Goal: Information Seeking & Learning: Learn about a topic

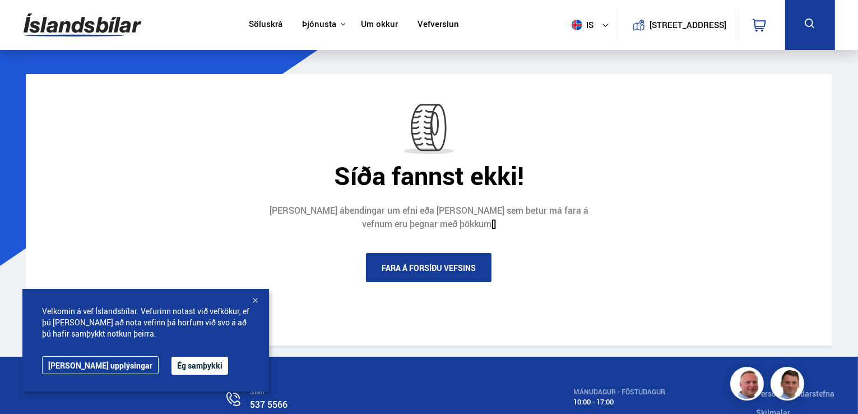
click at [254, 299] on div at bounding box center [254, 300] width 11 height 11
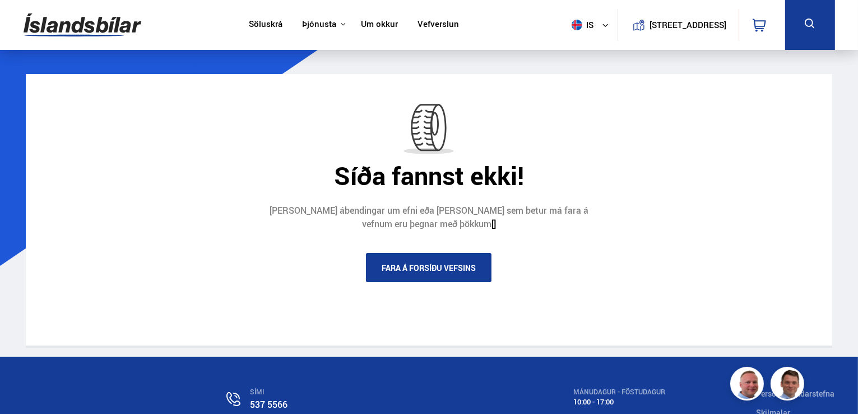
click at [262, 17] on nav "Söluskrá Þjónusta Íslandsbílar [DOMAIN_NAME] Íslandsvörn Leiðbeiningar Um okkur…" at bounding box center [354, 25] width 230 height 50
click at [259, 26] on link "Söluskrá" at bounding box center [266, 25] width 34 height 12
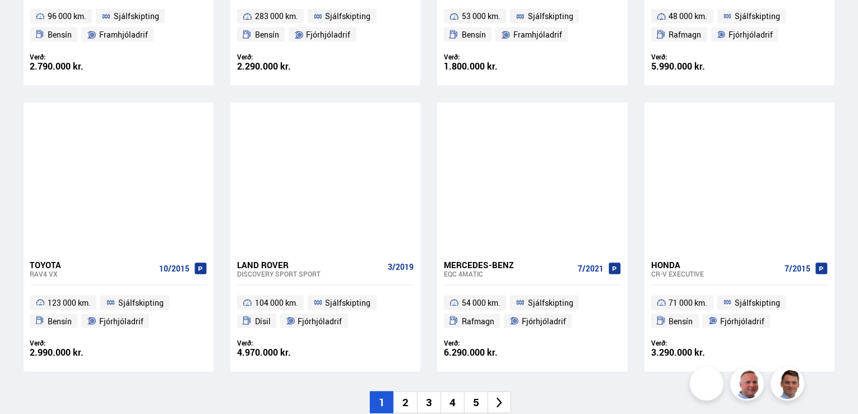
scroll to position [1636, 0]
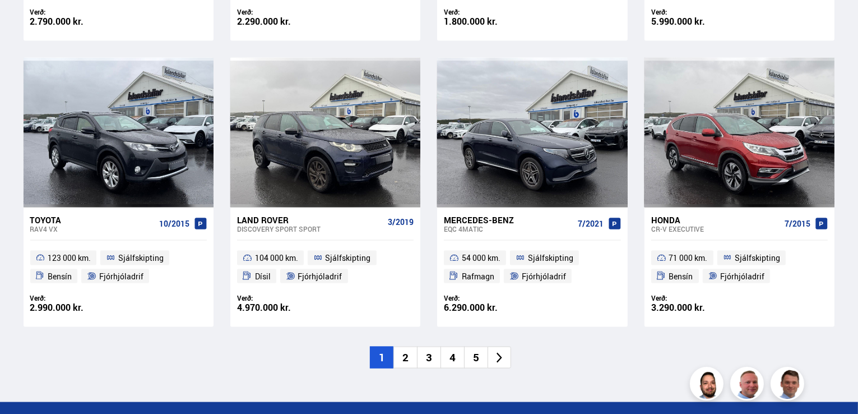
click at [408, 355] on li "2" at bounding box center [405, 357] width 24 height 22
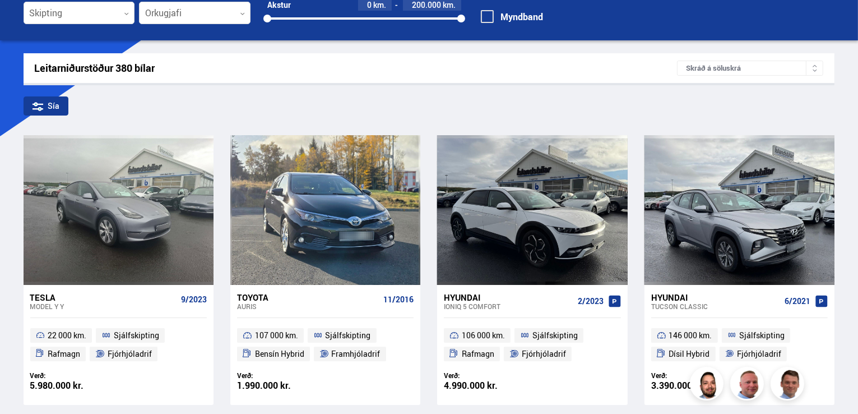
scroll to position [94, 0]
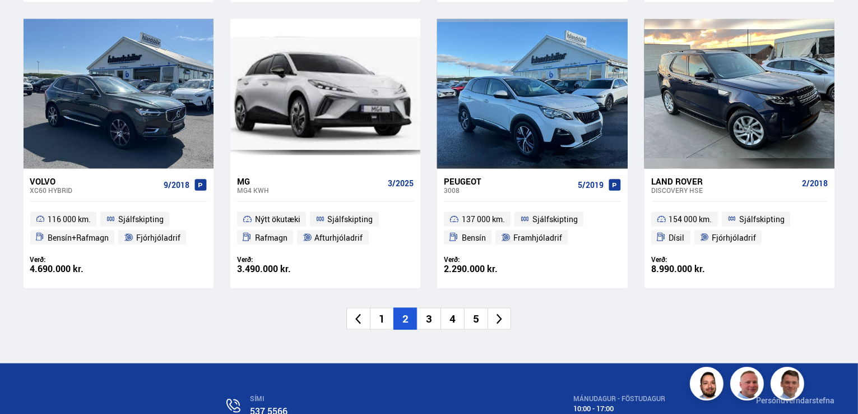
scroll to position [1771, 0]
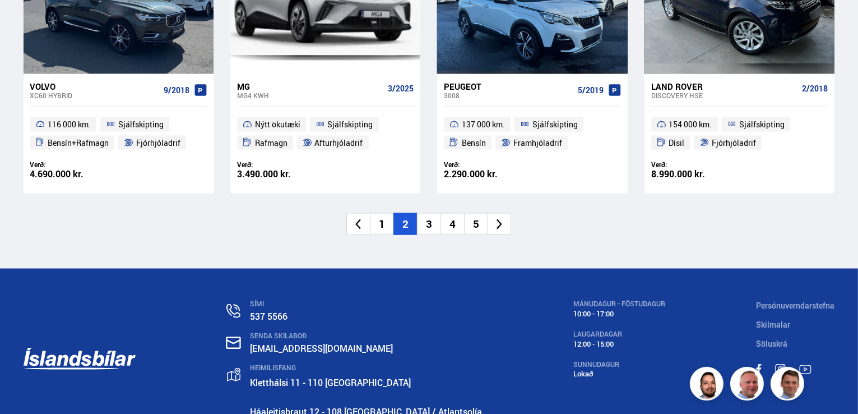
click at [428, 223] on li "3" at bounding box center [429, 224] width 24 height 22
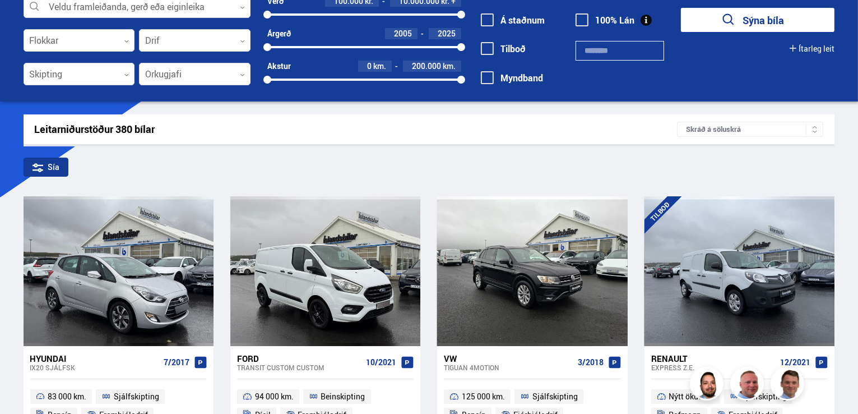
scroll to position [3, 0]
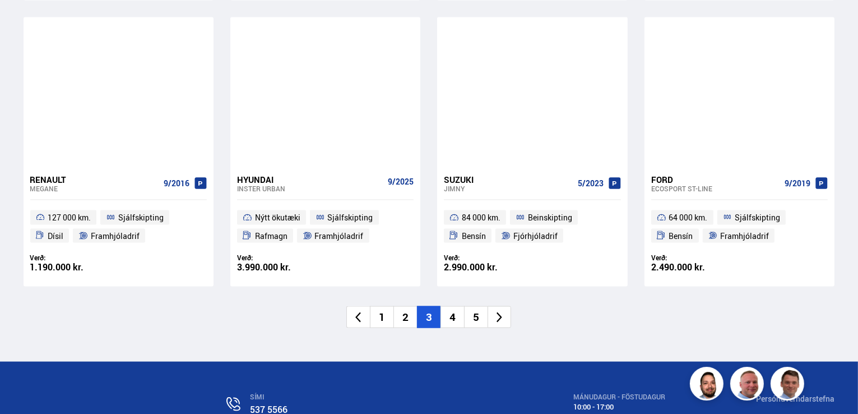
scroll to position [1703, 0]
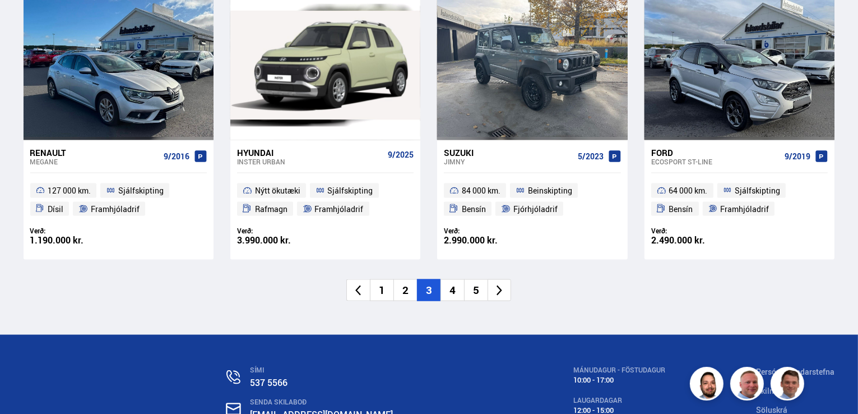
click at [454, 290] on li "4" at bounding box center [452, 290] width 24 height 22
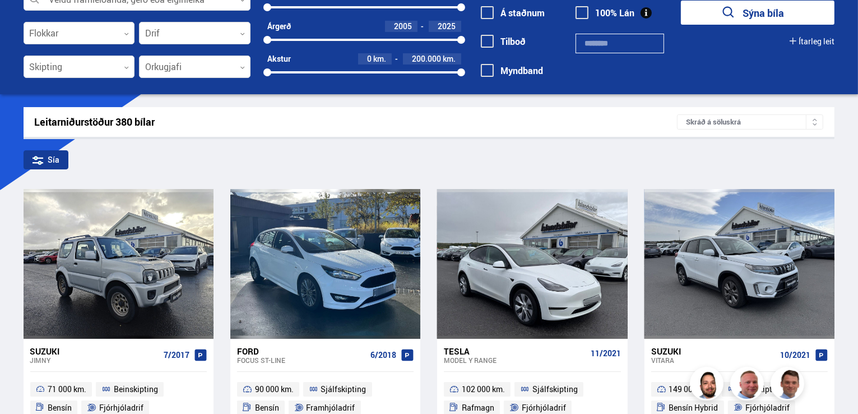
scroll to position [33, 0]
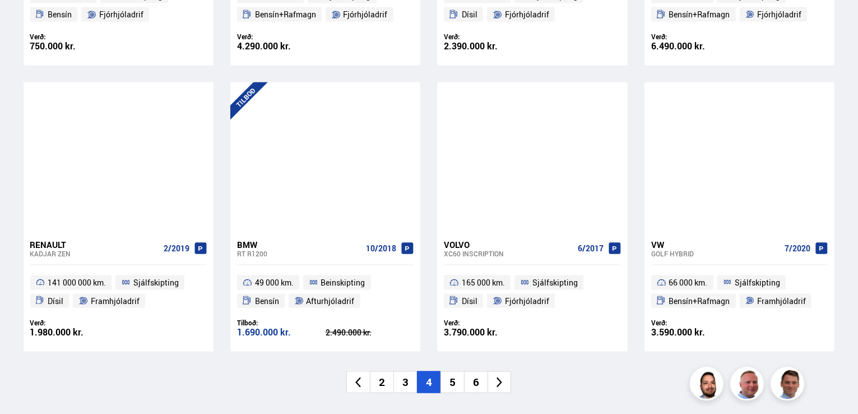
scroll to position [1614, 0]
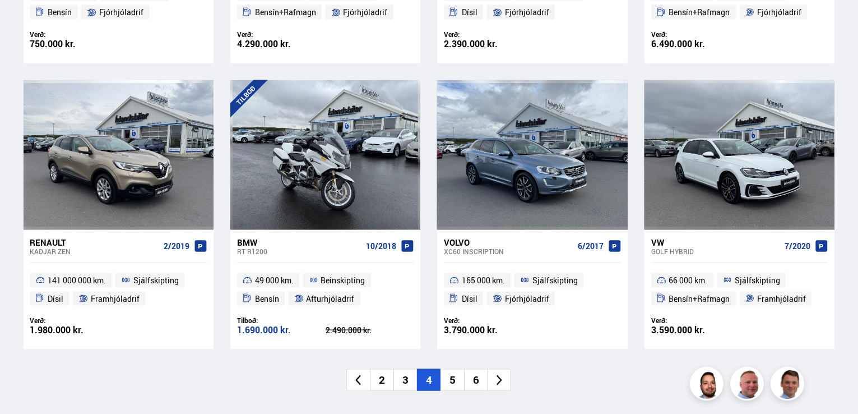
click at [449, 383] on li "5" at bounding box center [452, 380] width 24 height 22
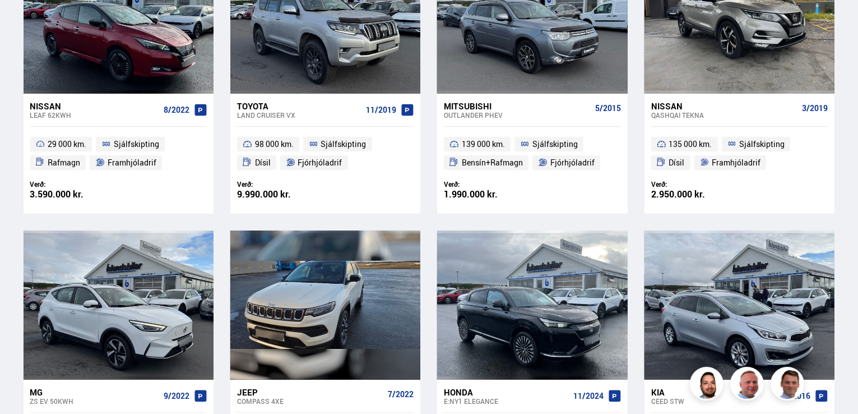
scroll to position [168, 0]
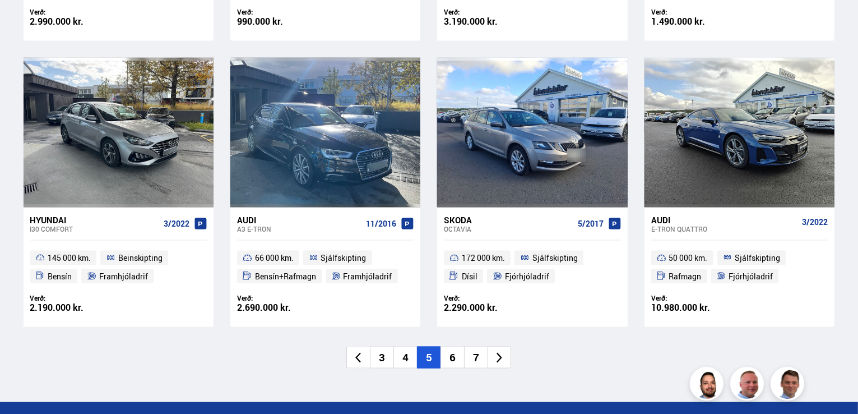
scroll to position [1681, 0]
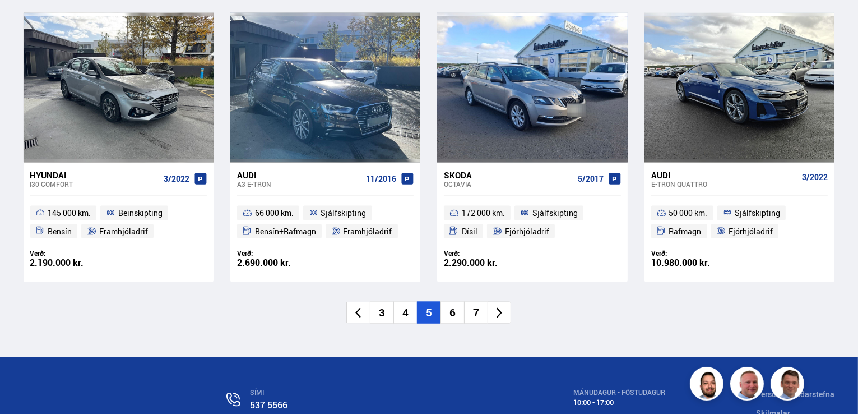
click at [455, 318] on li "6" at bounding box center [452, 312] width 24 height 22
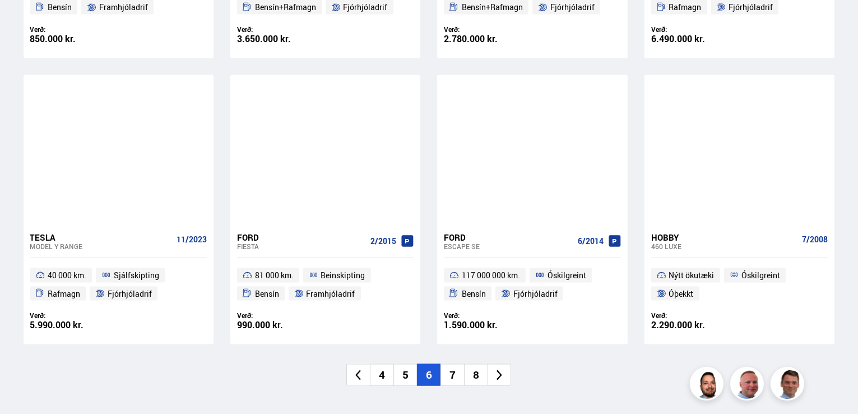
scroll to position [1636, 0]
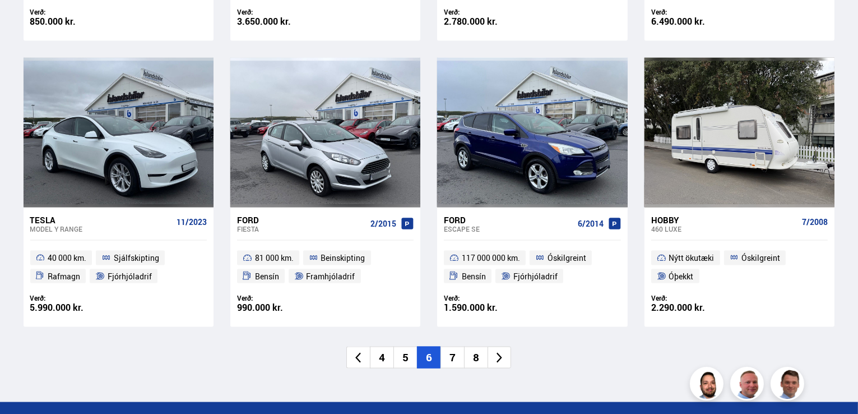
click at [452, 357] on li "7" at bounding box center [452, 357] width 24 height 22
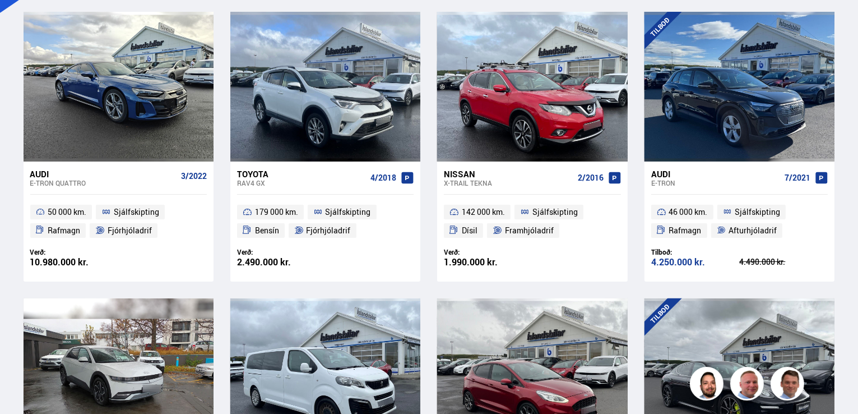
scroll to position [129, 0]
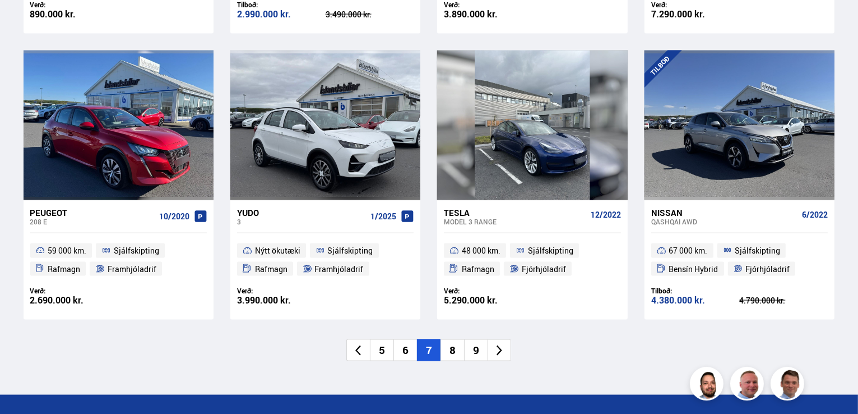
scroll to position [1748, 0]
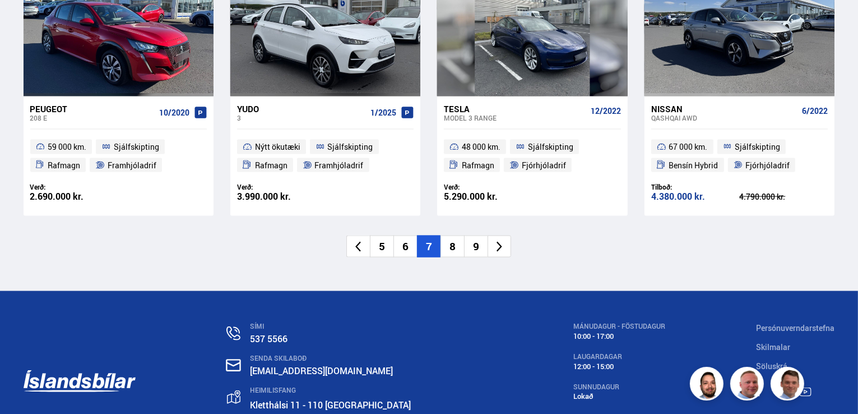
click at [450, 253] on li "8" at bounding box center [452, 246] width 24 height 22
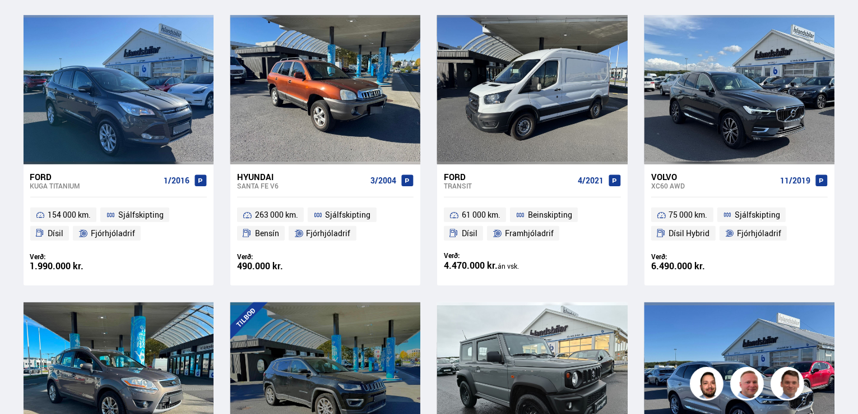
scroll to position [294, 0]
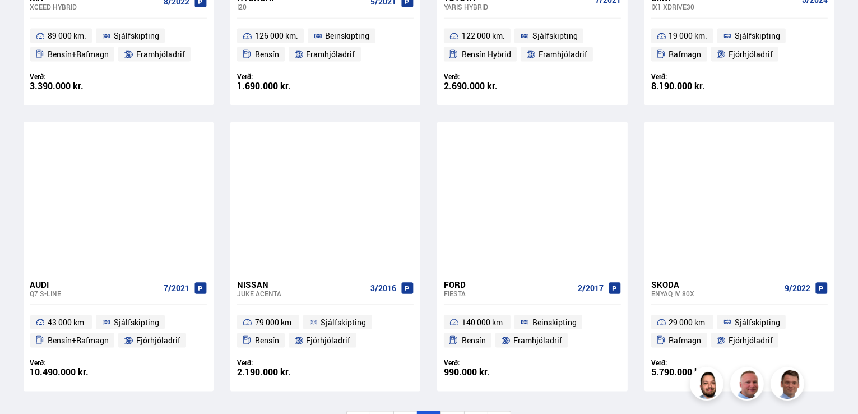
scroll to position [1659, 0]
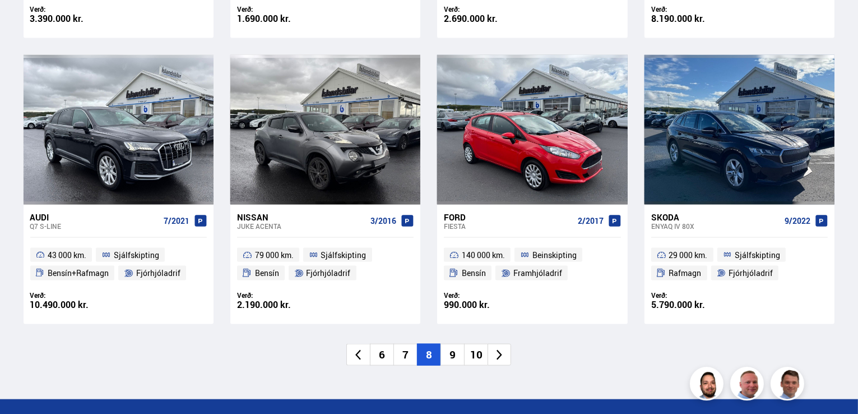
click at [453, 343] on li "9" at bounding box center [452, 354] width 24 height 22
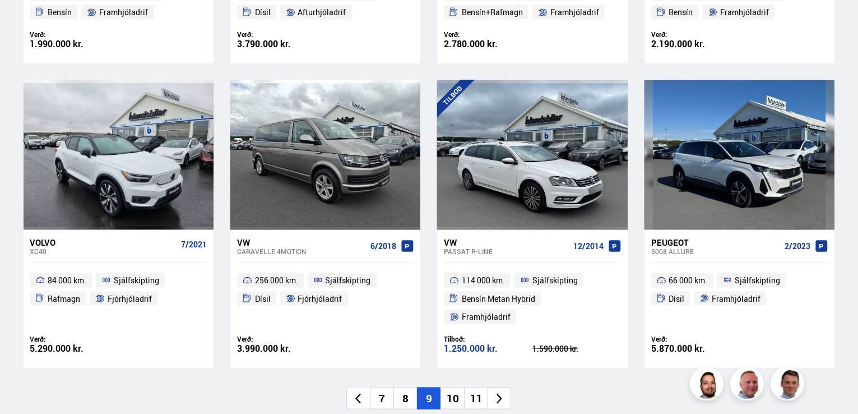
scroll to position [1636, 0]
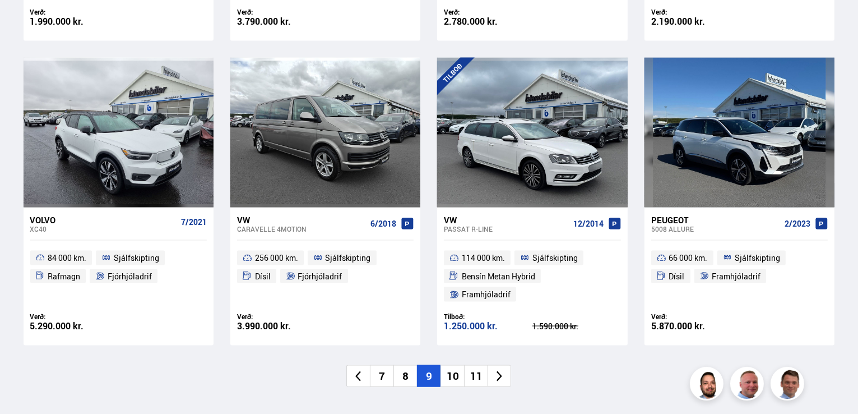
click at [451, 365] on li "10" at bounding box center [452, 376] width 24 height 22
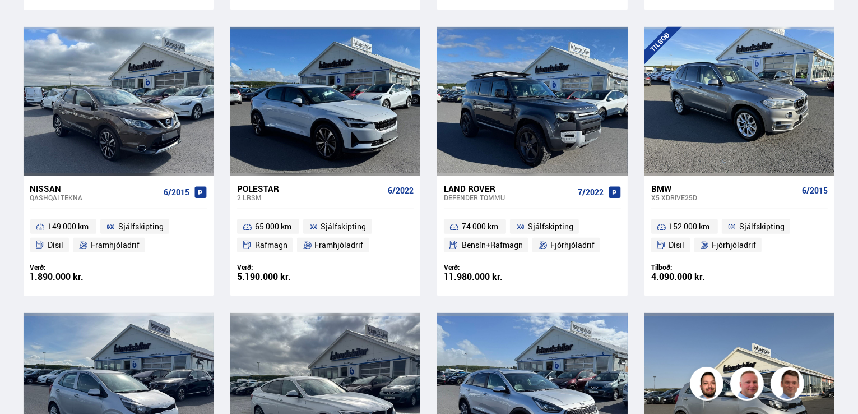
scroll to position [276, 0]
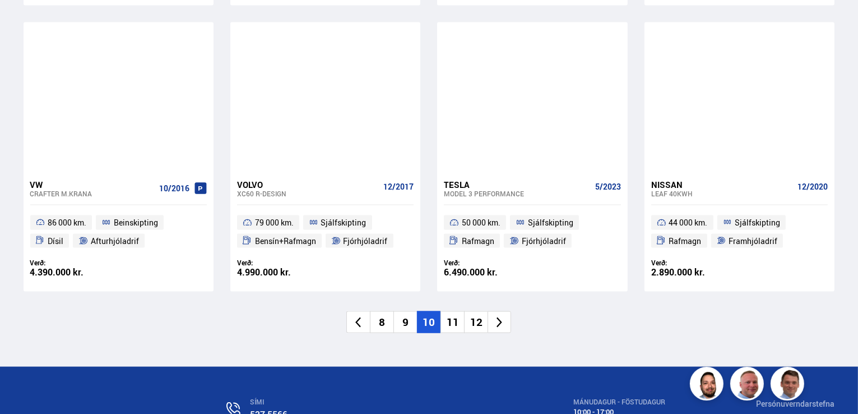
scroll to position [1703, 0]
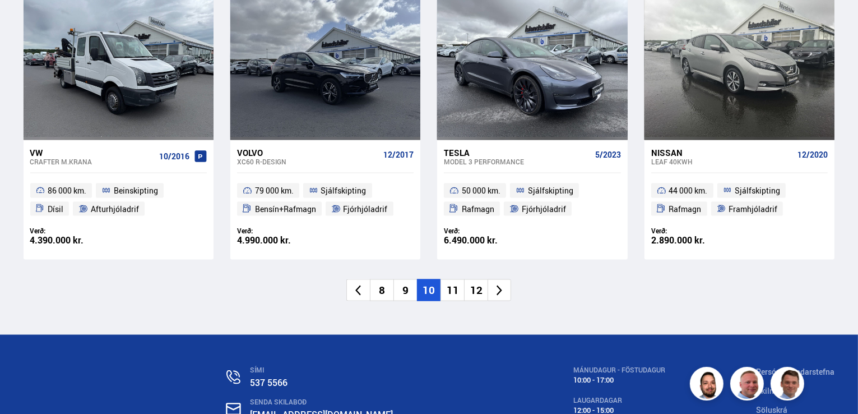
click at [448, 294] on li "11" at bounding box center [452, 290] width 24 height 22
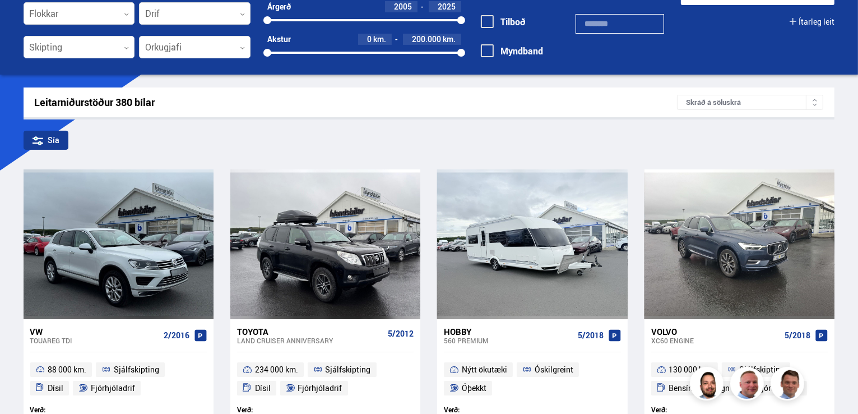
scroll to position [45, 0]
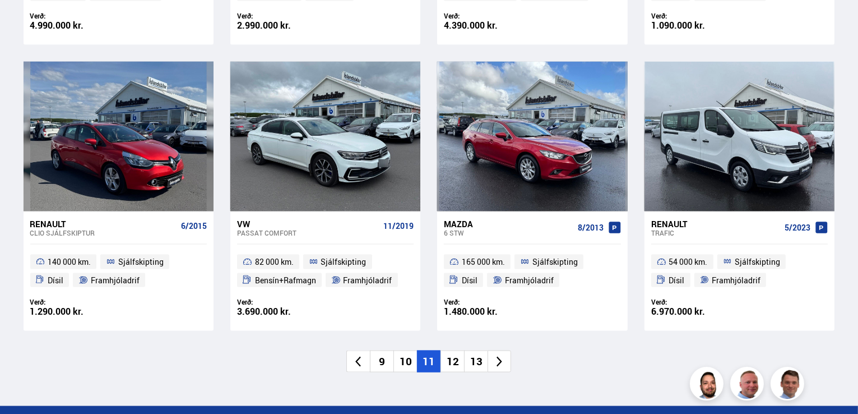
scroll to position [1659, 0]
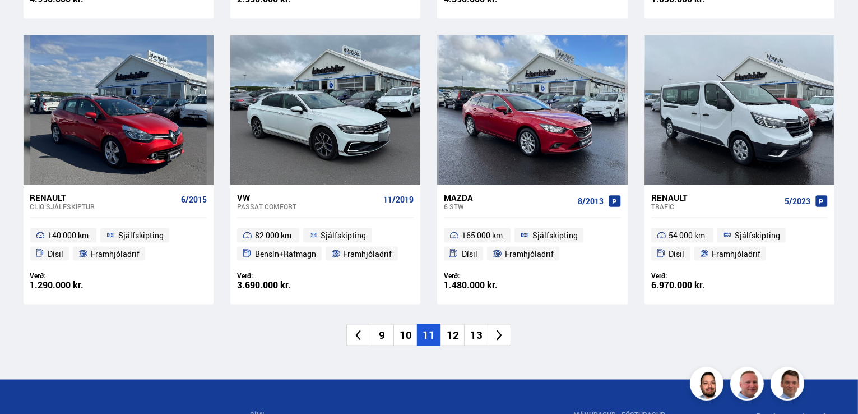
click at [451, 336] on li "12" at bounding box center [452, 335] width 24 height 22
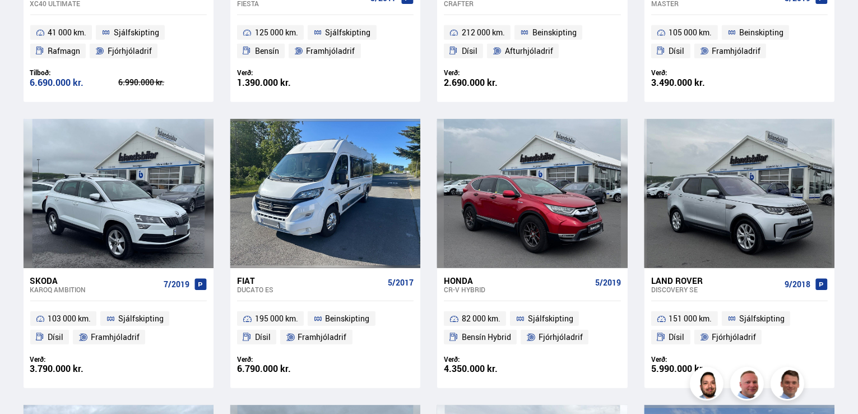
scroll to position [261, 0]
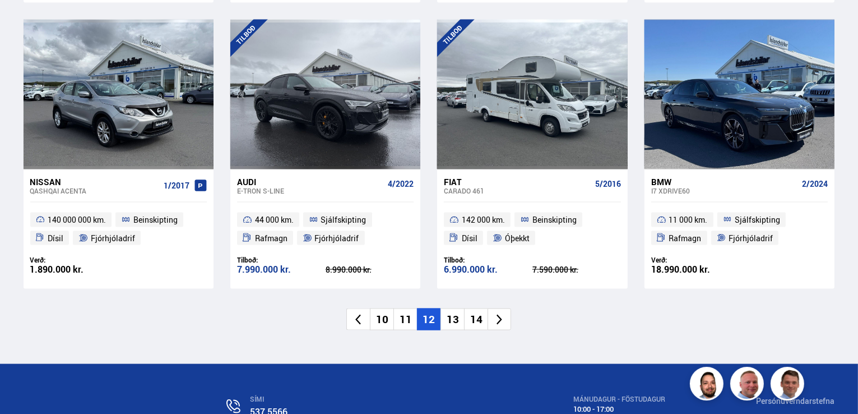
scroll to position [1681, 0]
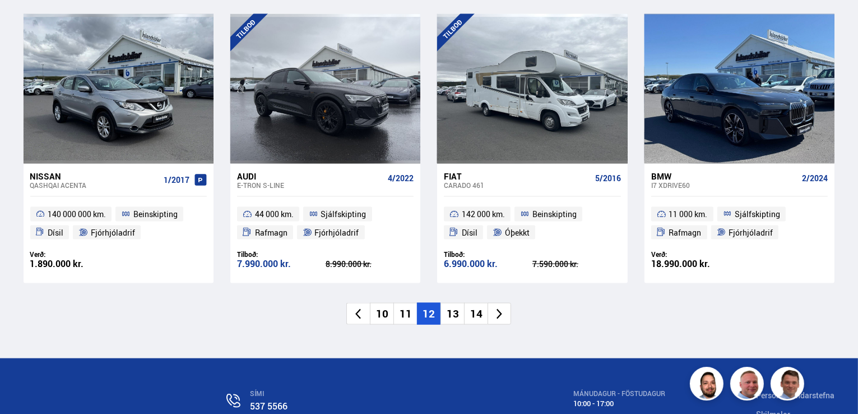
click at [451, 317] on li "13" at bounding box center [452, 314] width 24 height 22
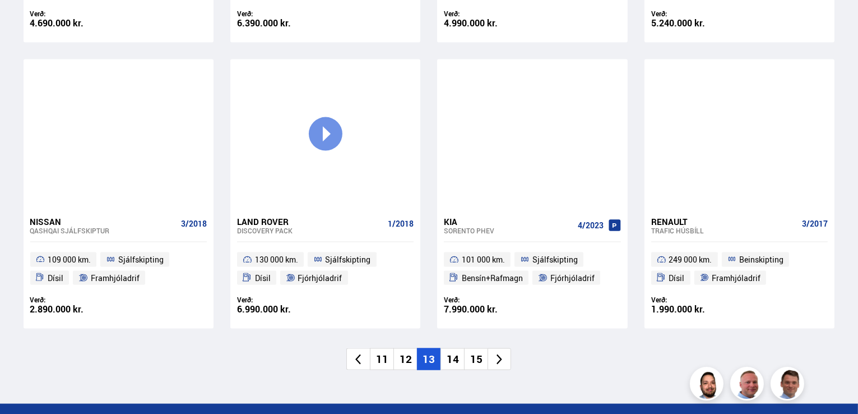
scroll to position [1636, 0]
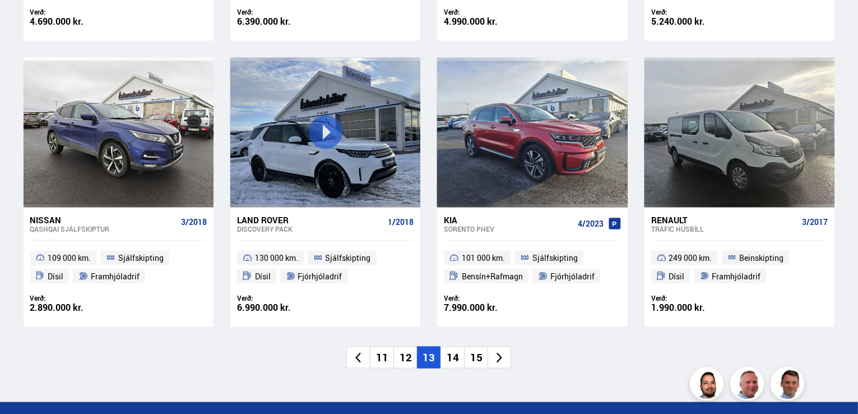
click at [453, 359] on li "14" at bounding box center [452, 357] width 24 height 22
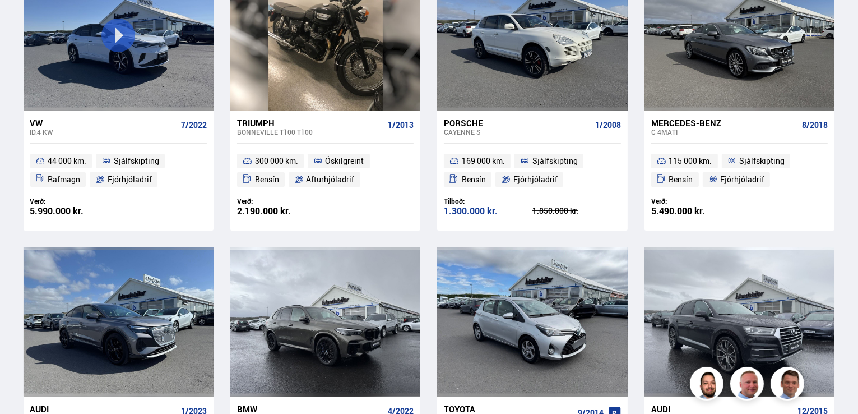
scroll to position [158, 0]
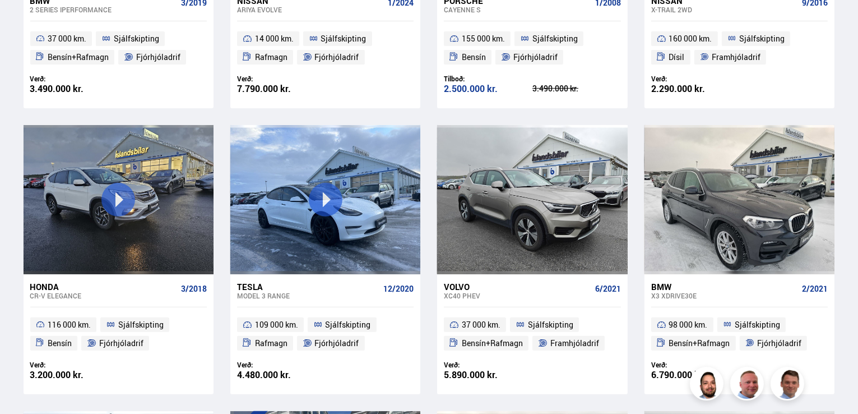
scroll to position [448, 0]
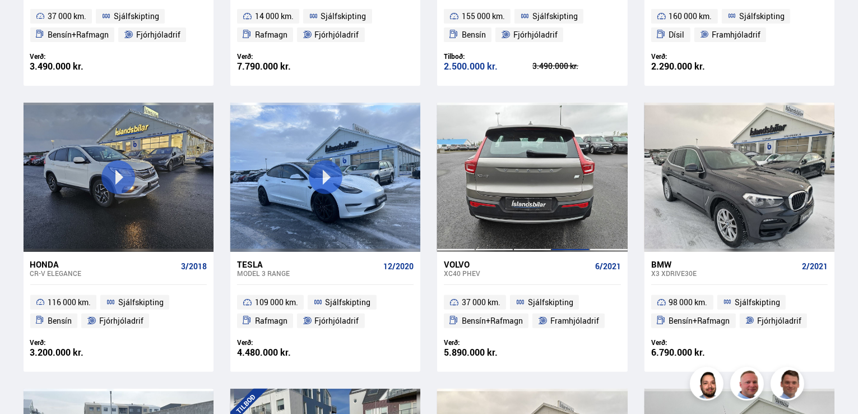
click at [577, 221] on div at bounding box center [570, 177] width 38 height 149
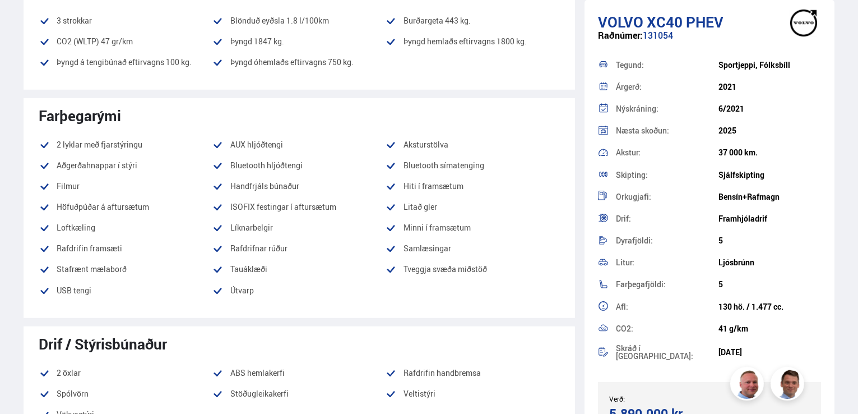
scroll to position [215, 0]
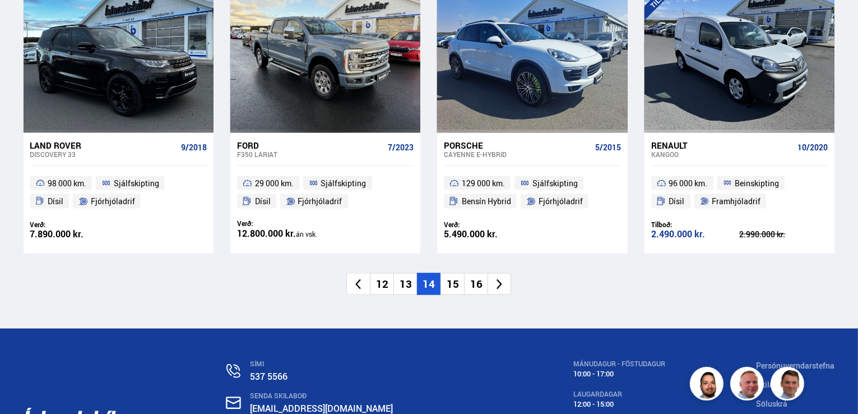
scroll to position [1733, 0]
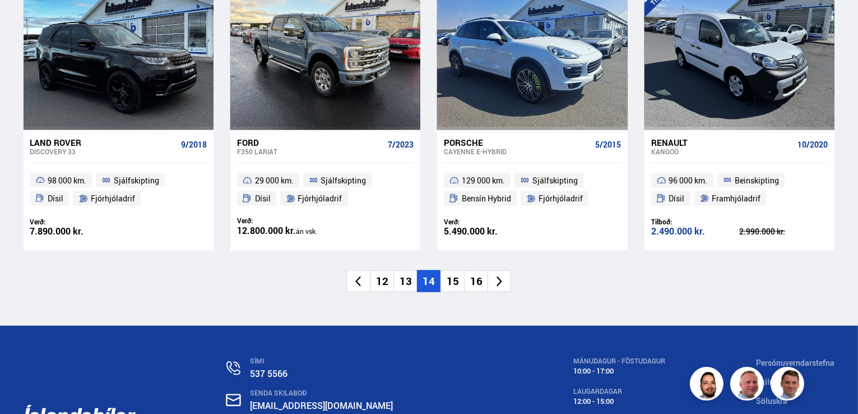
click at [454, 270] on li "15" at bounding box center [452, 281] width 24 height 22
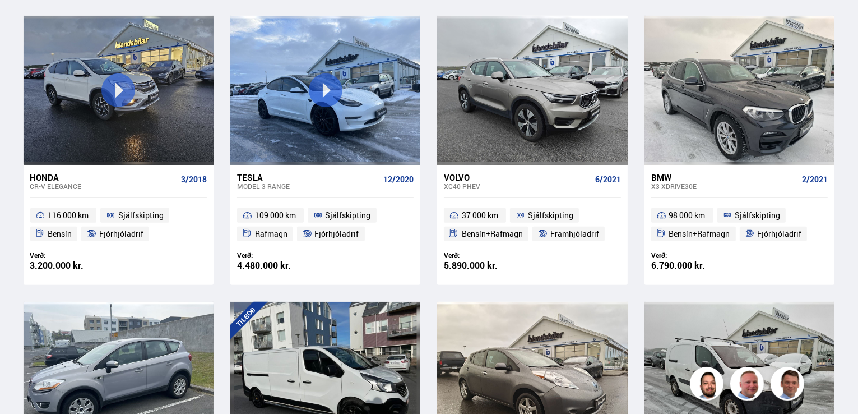
scroll to position [288, 0]
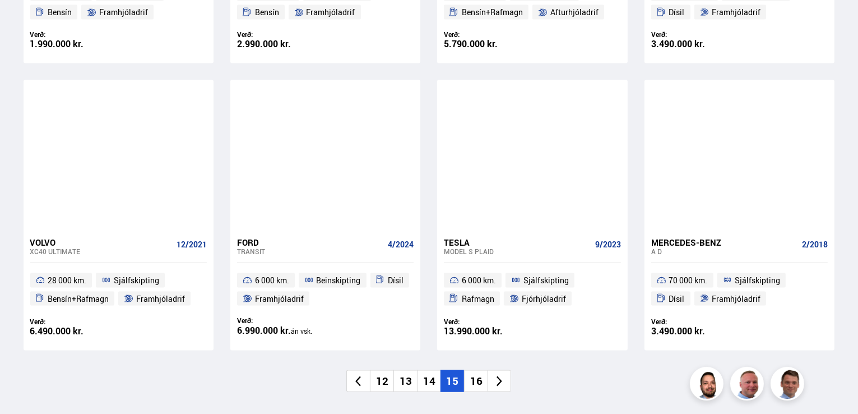
scroll to position [1636, 0]
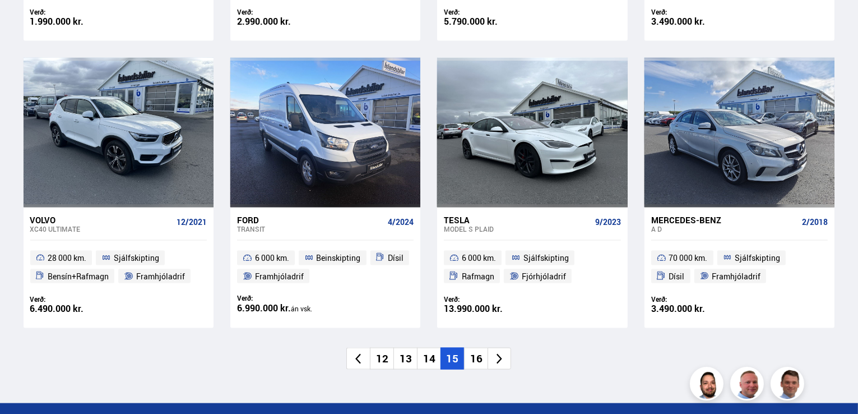
click at [127, 251] on span "Sjálfskipting" at bounding box center [136, 257] width 45 height 13
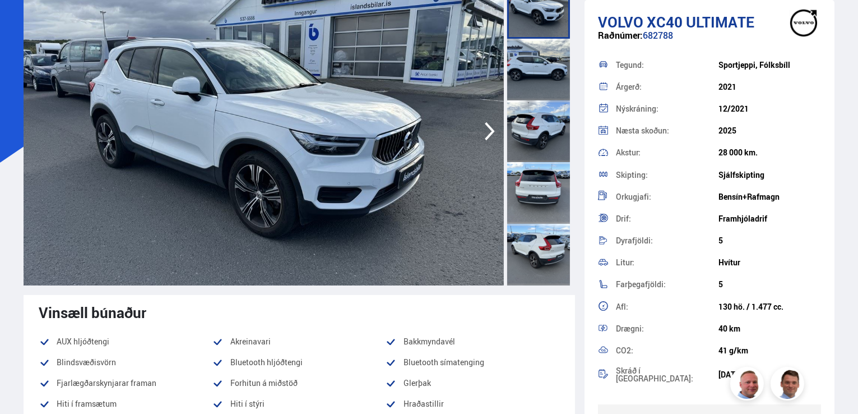
scroll to position [67, 0]
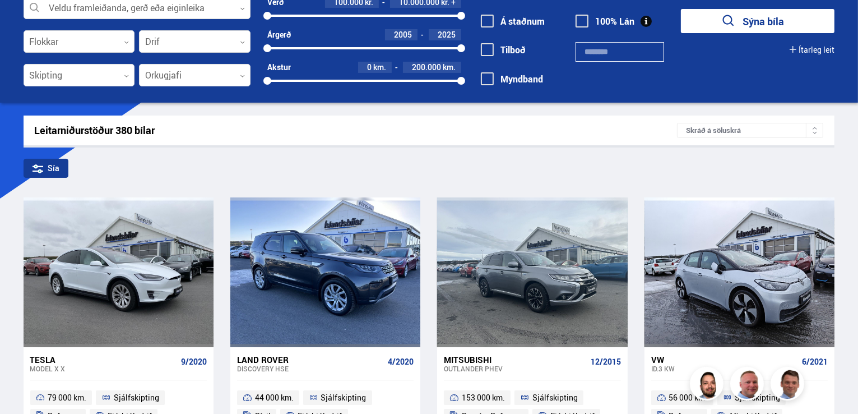
scroll to position [1756, 0]
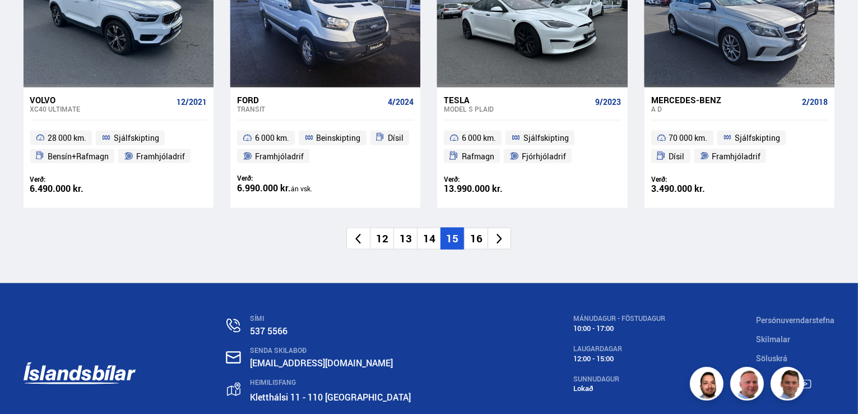
click at [471, 236] on li "16" at bounding box center [476, 238] width 24 height 22
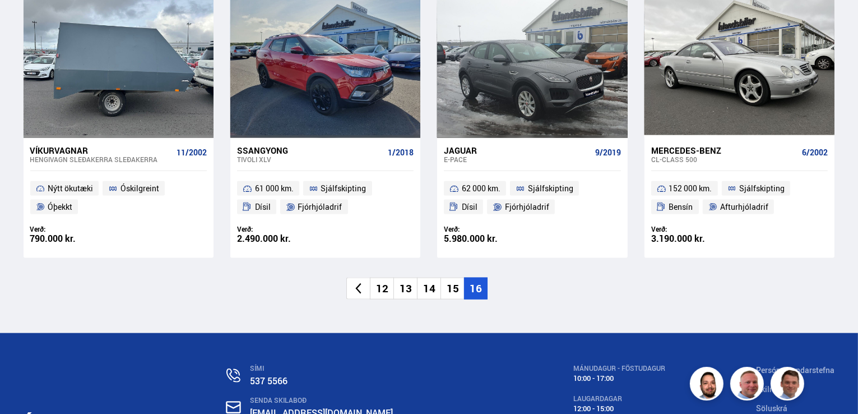
scroll to position [1434, 0]
